Goal: Check status: Check status

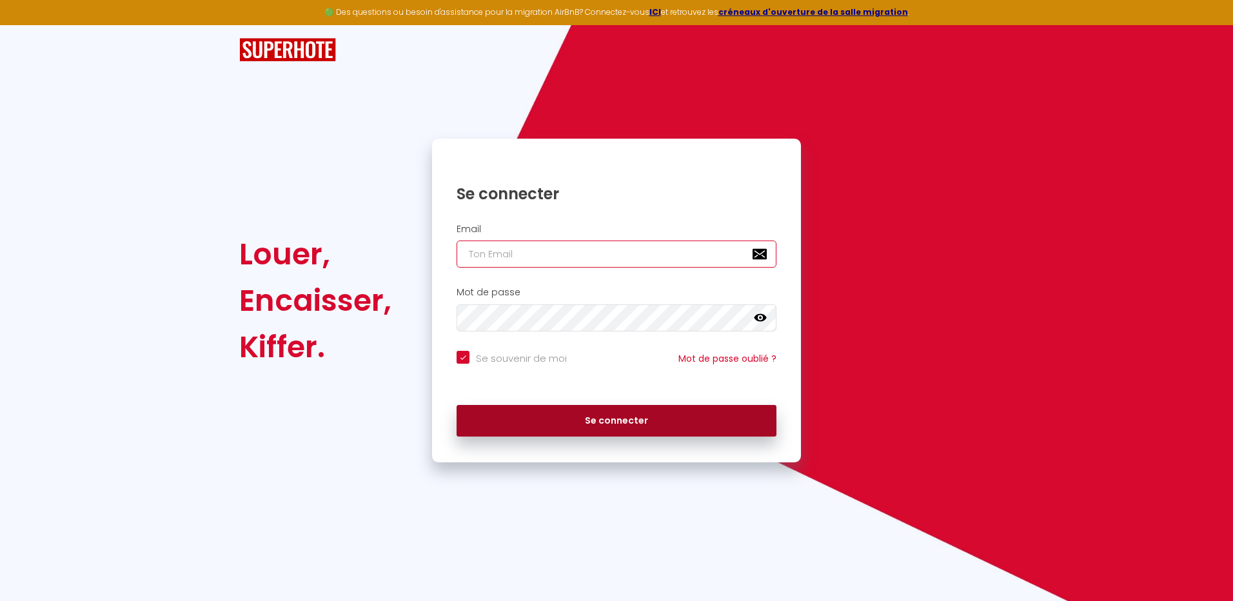
type input "[EMAIL_ADDRESS][DOMAIN_NAME]"
click at [628, 416] on button "Se connecter" at bounding box center [617, 421] width 320 height 32
checkbox input "true"
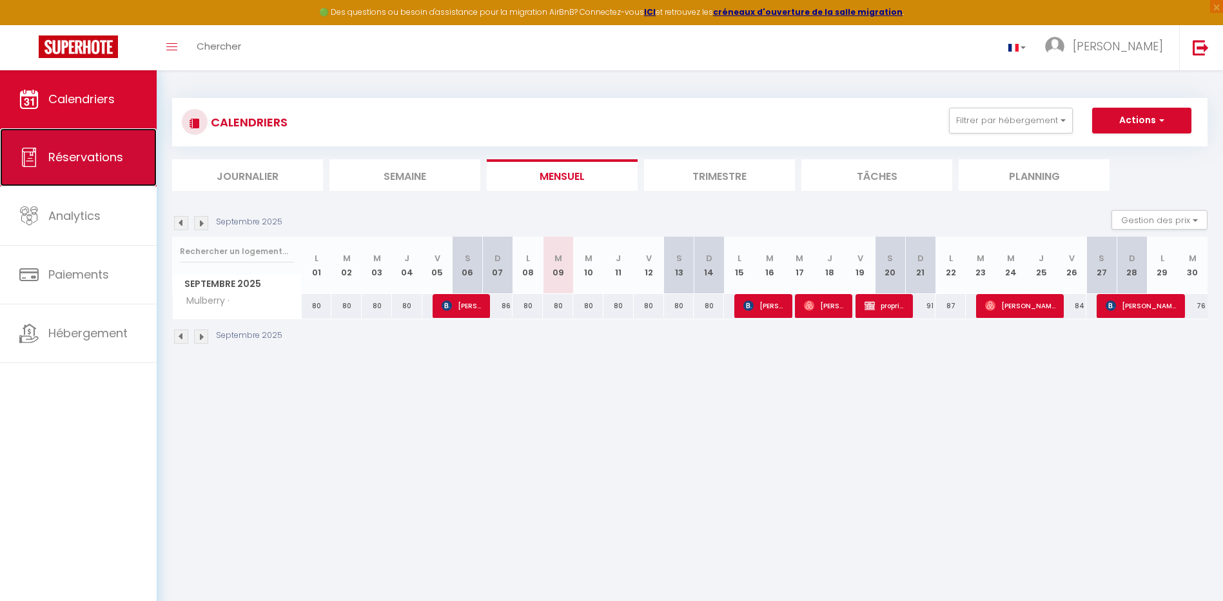
click at [80, 144] on link "Réservations" at bounding box center [78, 157] width 157 height 58
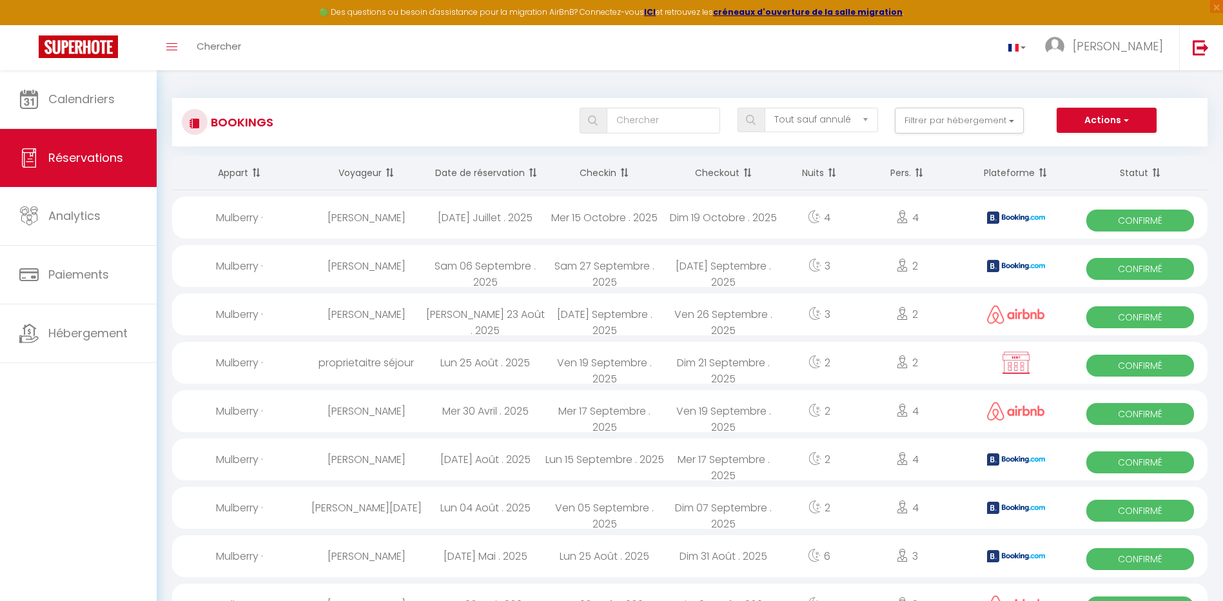
click at [495, 164] on th "Date de réservation" at bounding box center [485, 173] width 119 height 34
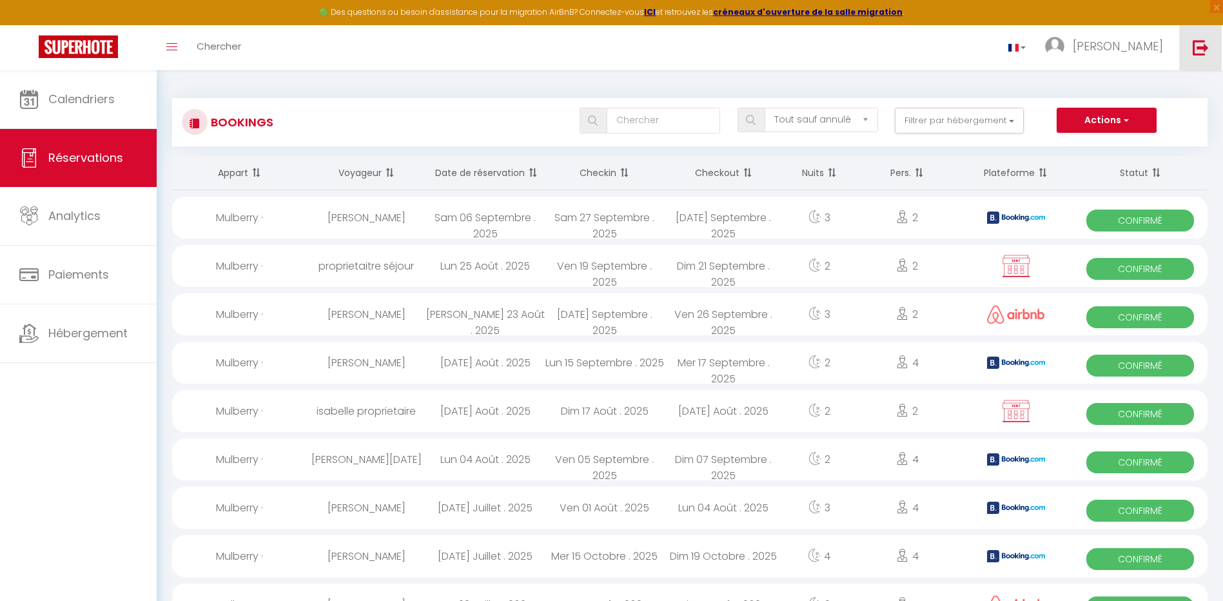
click at [1205, 50] on img at bounding box center [1201, 47] width 16 height 16
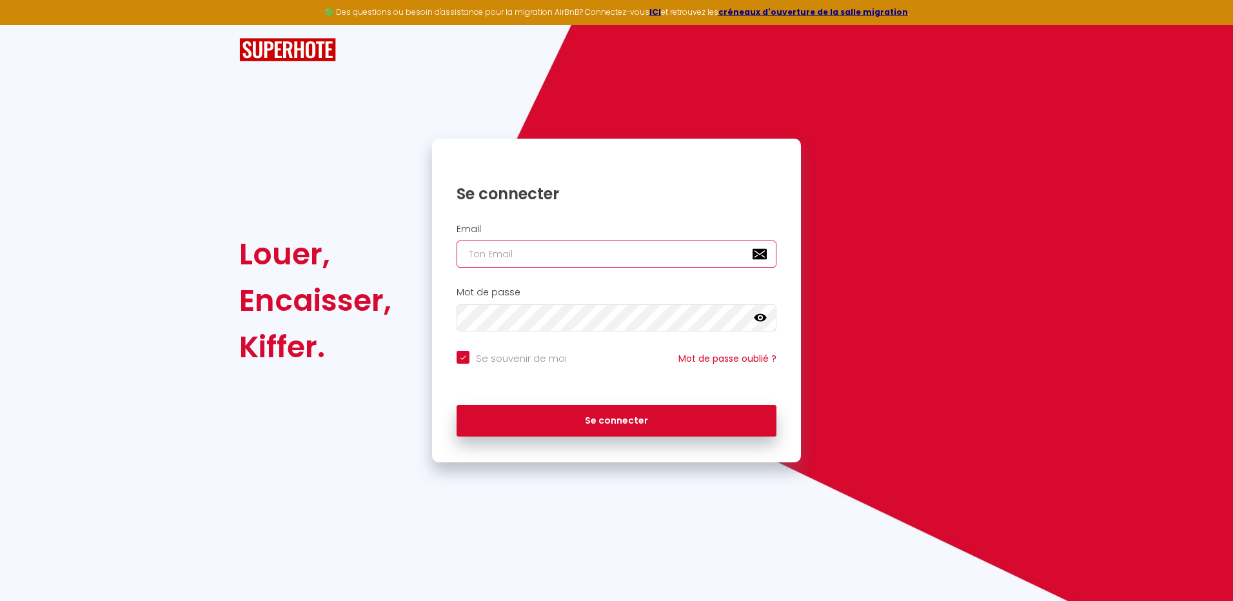
type input "[EMAIL_ADDRESS][DOMAIN_NAME]"
checkbox input "true"
